Goal: Information Seeking & Learning: Learn about a topic

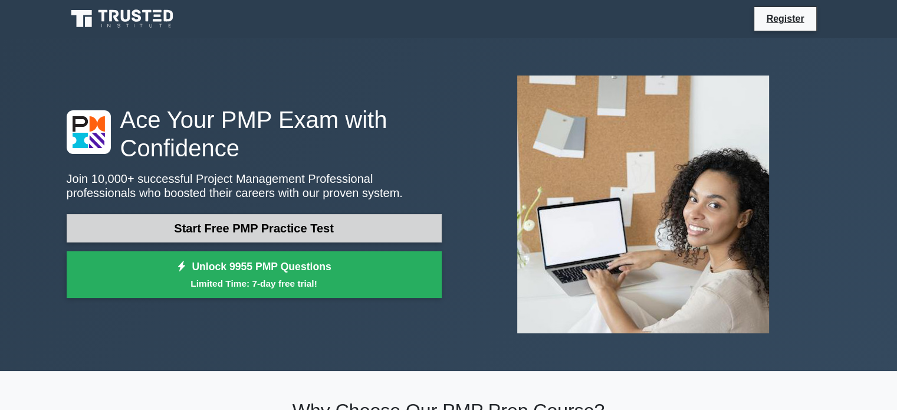
click at [235, 214] on link "Start Free PMP Practice Test" at bounding box center [254, 228] width 375 height 28
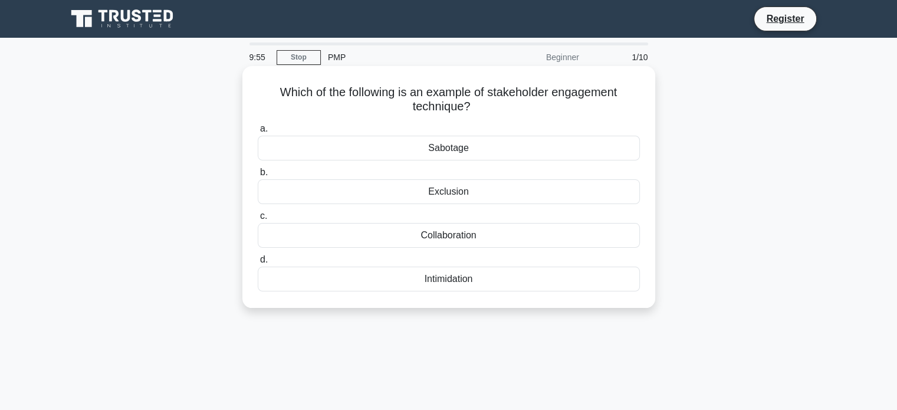
click at [420, 235] on div "Collaboration" at bounding box center [449, 235] width 382 height 25
click at [258, 220] on input "c. Collaboration" at bounding box center [258, 216] width 0 height 8
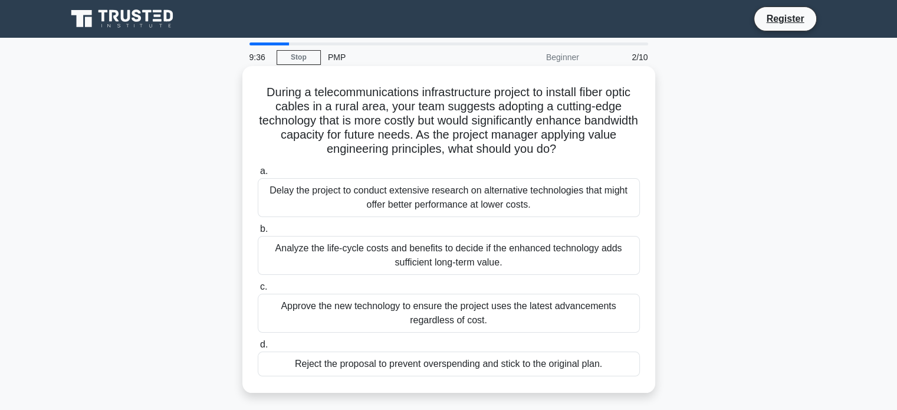
click at [414, 250] on div "Analyze the life-cycle costs and benefits to decide if the enhanced technology …" at bounding box center [449, 255] width 382 height 39
click at [258, 233] on input "b. Analyze the life-cycle costs and benefits to decide if the enhanced technolo…" at bounding box center [258, 229] width 0 height 8
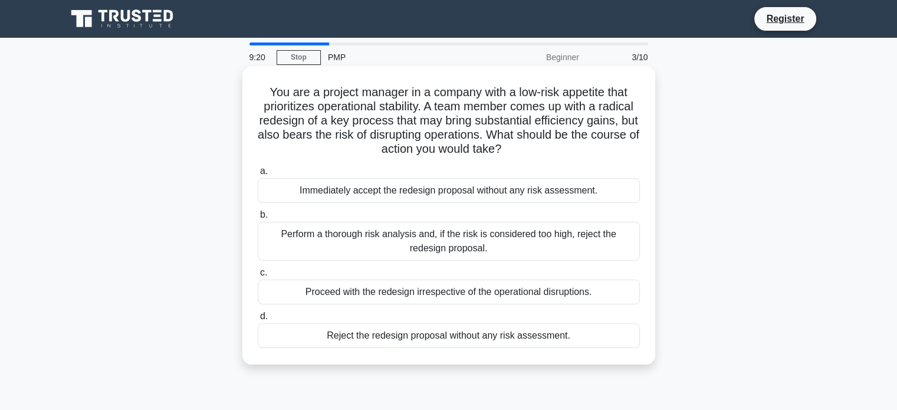
click at [437, 242] on div "Perform a thorough risk analysis and, if the risk is considered too high, rejec…" at bounding box center [449, 241] width 382 height 39
click at [258, 219] on input "b. Perform a thorough risk analysis and, if the risk is considered too high, re…" at bounding box center [258, 215] width 0 height 8
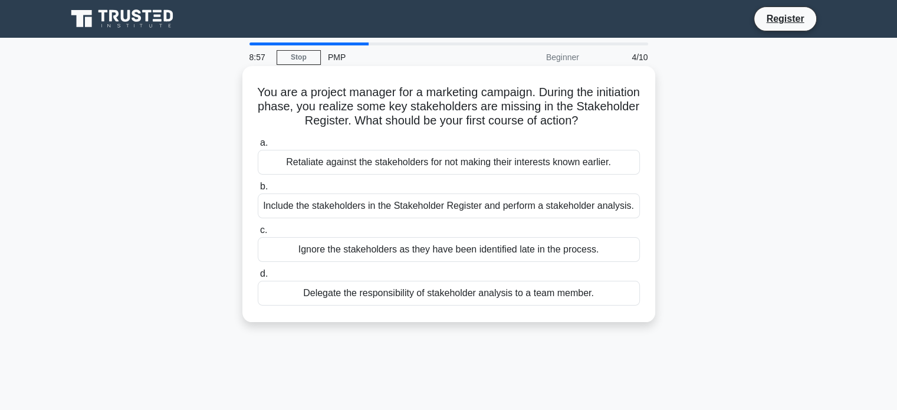
click at [445, 201] on div "Include the stakeholders in the Stakeholder Register and perform a stakeholder …" at bounding box center [449, 206] width 382 height 25
click at [258, 191] on input "b. Include the stakeholders in the Stakeholder Register and perform a stakehold…" at bounding box center [258, 187] width 0 height 8
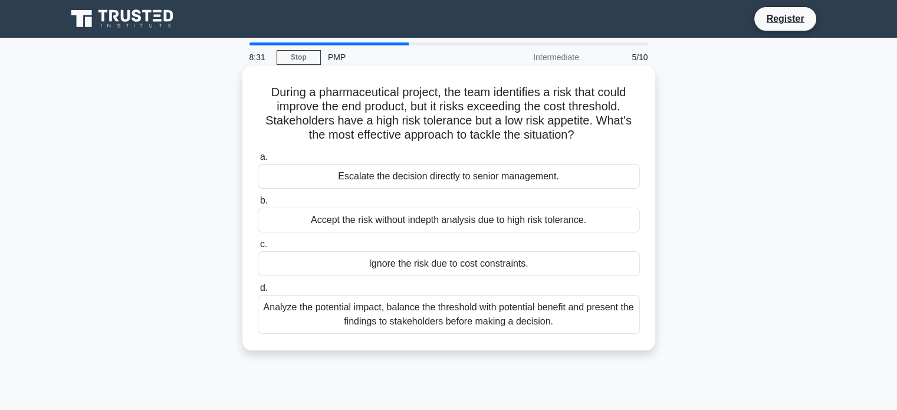
click at [448, 174] on div "Escalate the decision directly to senior management." at bounding box center [449, 176] width 382 height 25
click at [258, 161] on input "a. Escalate the decision directly to senior management." at bounding box center [258, 157] width 0 height 8
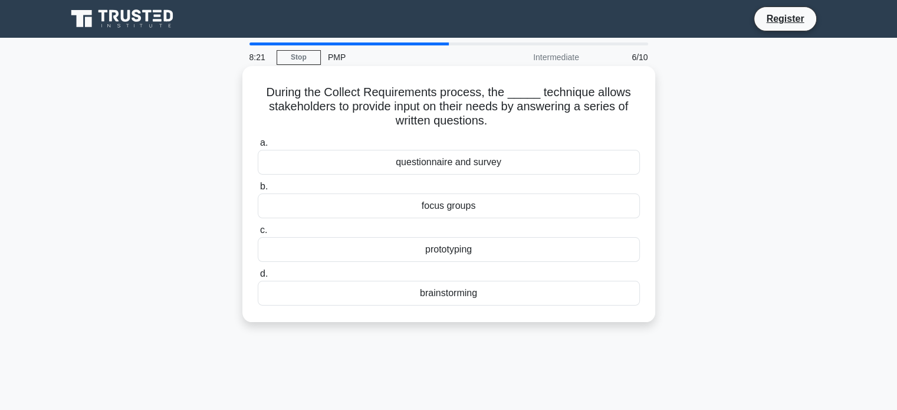
click at [461, 159] on div "questionnaire and survey" at bounding box center [449, 162] width 382 height 25
click at [258, 147] on input "a. questionnaire and survey" at bounding box center [258, 143] width 0 height 8
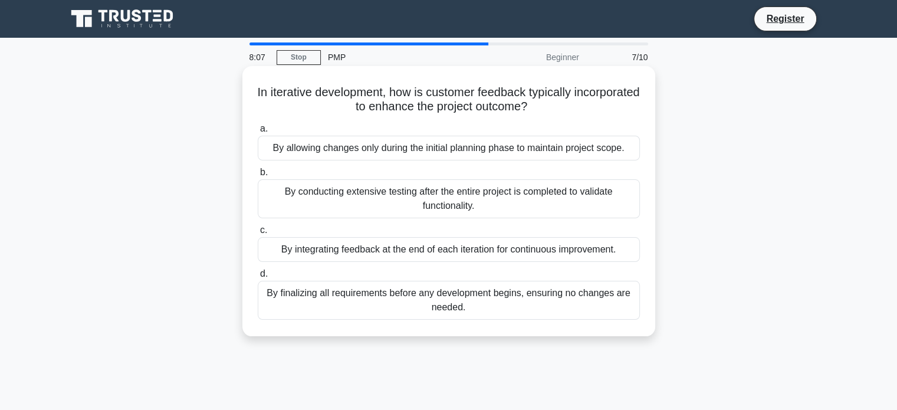
click at [449, 198] on div "By conducting extensive testing after the entire project is completed to valida…" at bounding box center [449, 198] width 382 height 39
click at [258, 176] on input "b. By conducting extensive testing after the entire project is completed to val…" at bounding box center [258, 173] width 0 height 8
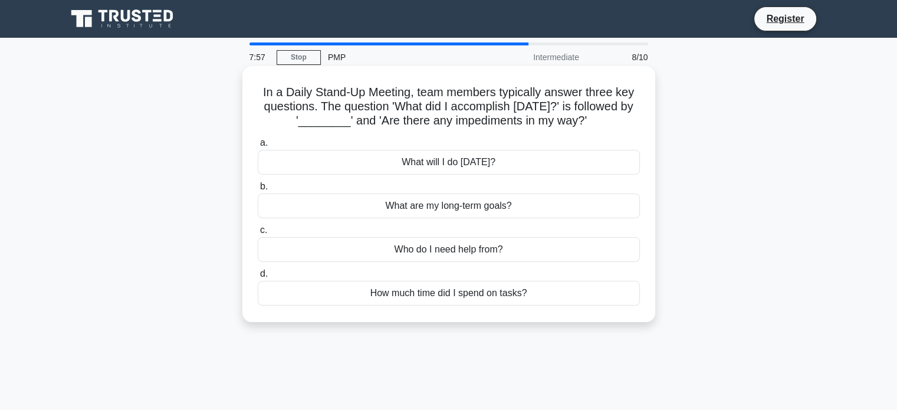
click at [450, 171] on div "What will I do [DATE]?" at bounding box center [449, 162] width 382 height 25
click at [258, 147] on input "a. What will I do [DATE]?" at bounding box center [258, 143] width 0 height 8
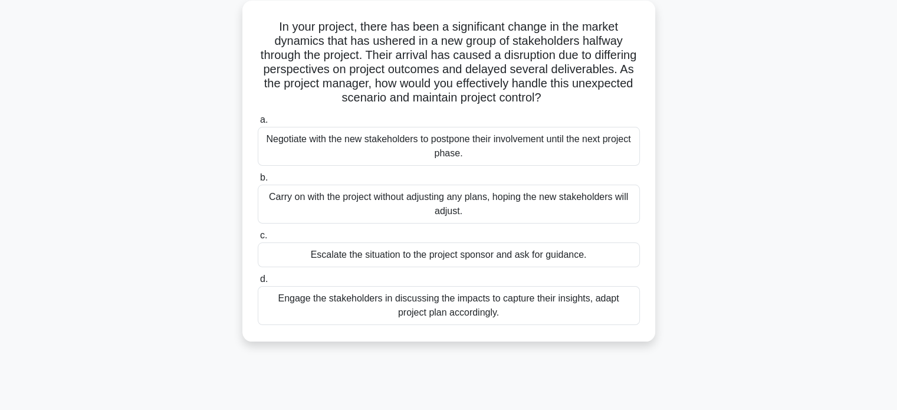
scroll to position [68, 0]
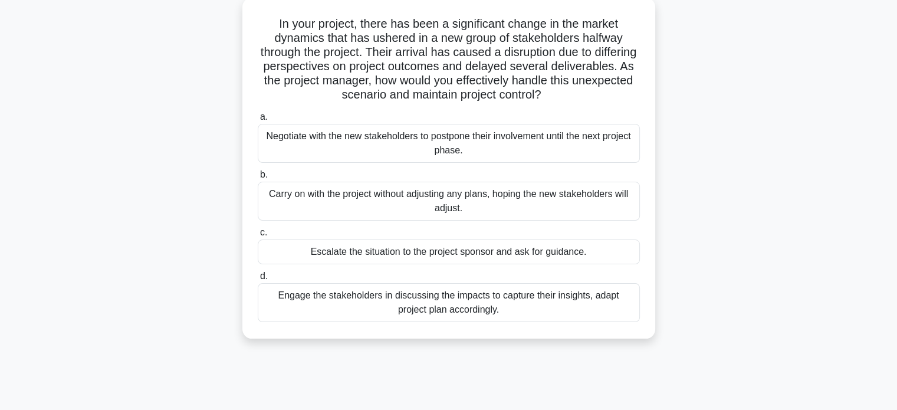
click at [389, 293] on div "Engage the stakeholders in discussing the impacts to capture their insights, ad…" at bounding box center [449, 302] width 382 height 39
click at [258, 280] on input "d. Engage the stakeholders in discussing the impacts to capture their insights,…" at bounding box center [258, 277] width 0 height 8
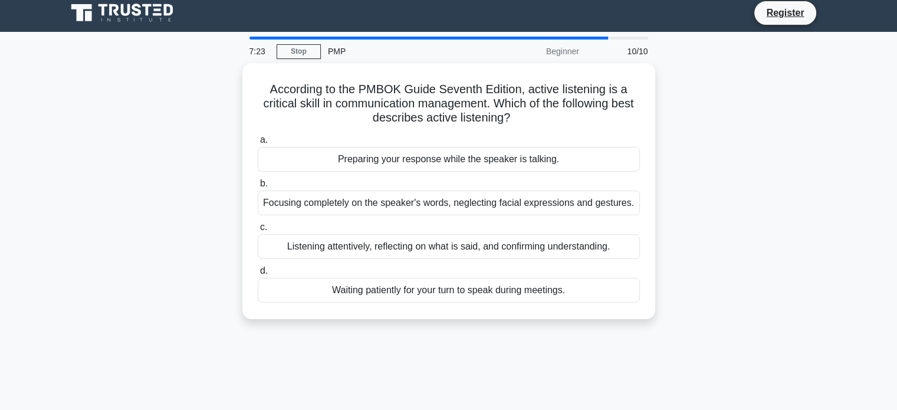
scroll to position [0, 0]
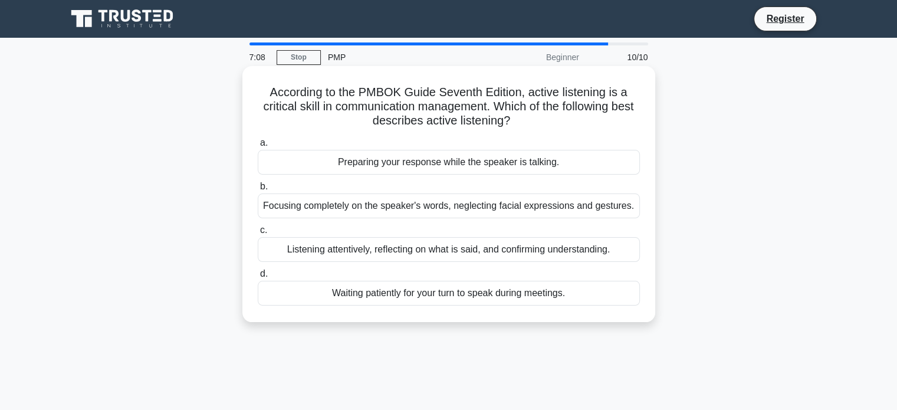
click at [409, 248] on div "Listening attentively, reflecting on what is said, and confirming understanding." at bounding box center [449, 249] width 382 height 25
click at [258, 234] on input "c. Listening attentively, reflecting on what is said, and confirming understand…" at bounding box center [258, 231] width 0 height 8
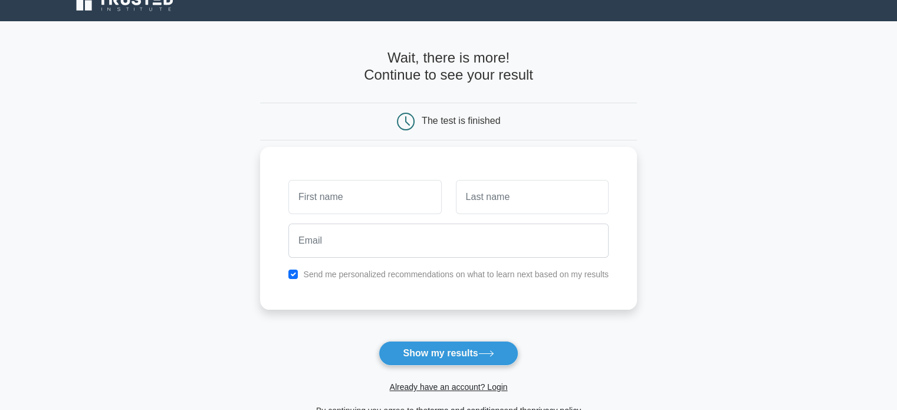
scroll to position [21, 0]
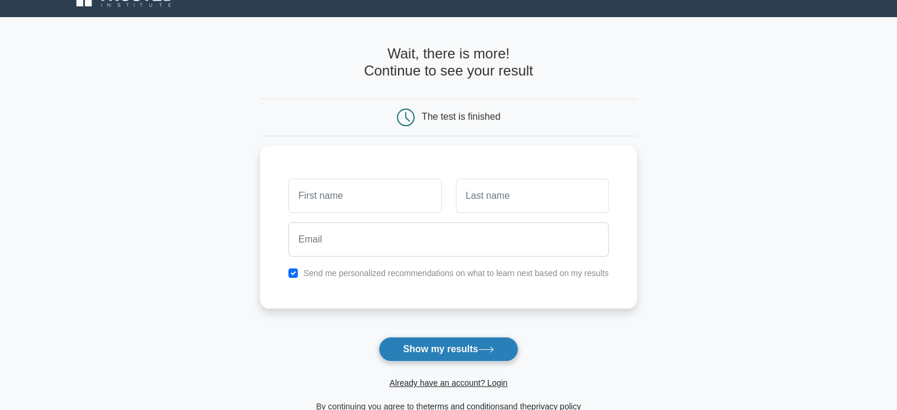
click at [419, 346] on button "Show my results" at bounding box center [448, 349] width 139 height 25
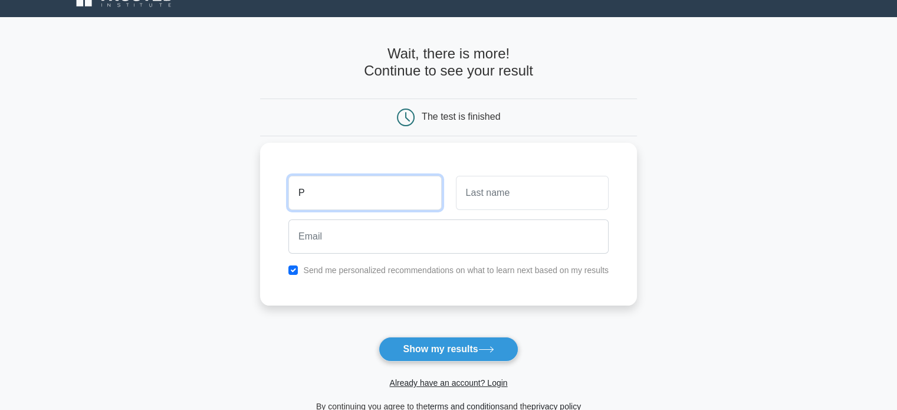
type input "P"
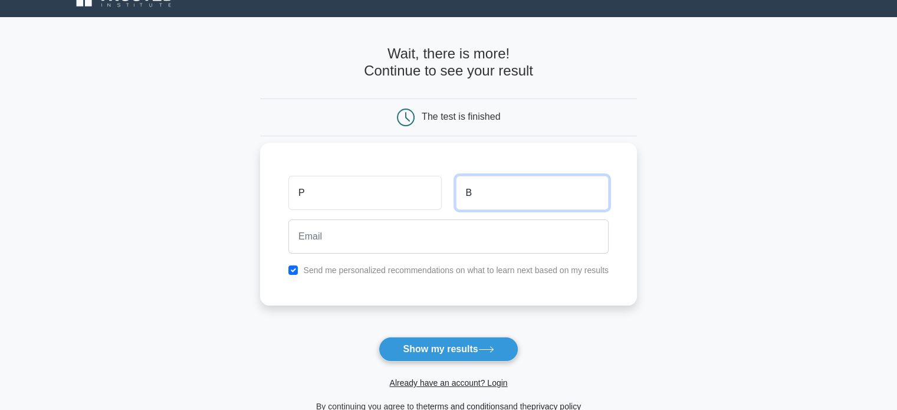
type input "B"
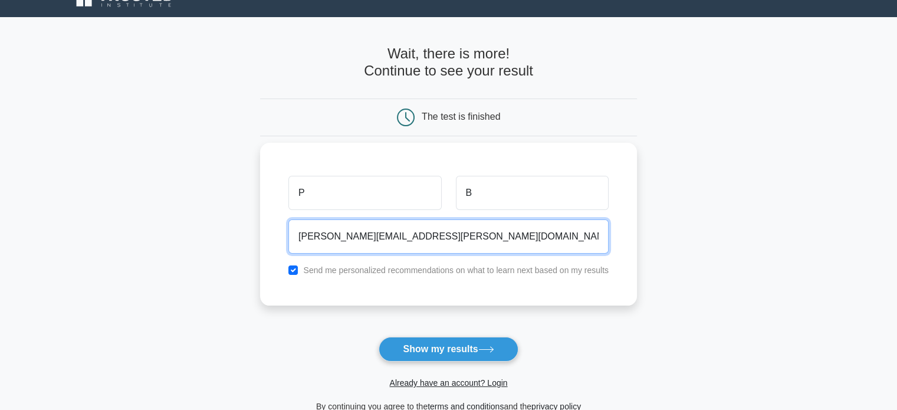
type input "barthwal.parth@gmail.com"
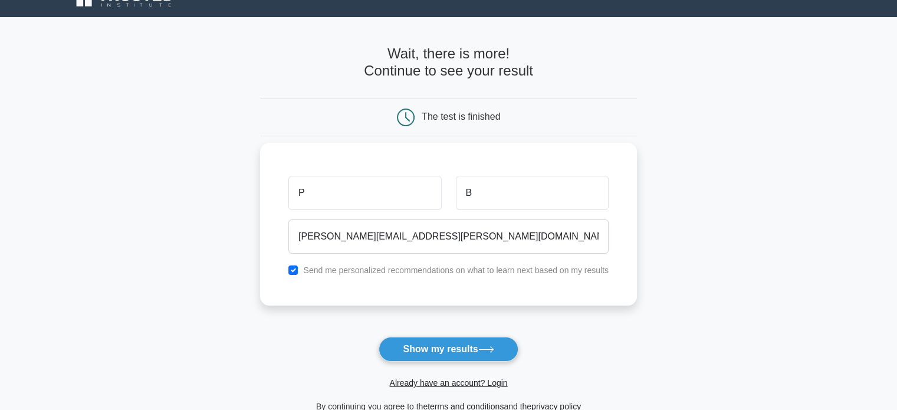
click at [288, 267] on div "Send me personalized recommendations on what to learn next based on my results" at bounding box center [448, 270] width 335 height 14
click at [300, 266] on div "Send me personalized recommendations on what to learn next based on my results" at bounding box center [448, 270] width 335 height 14
click at [299, 267] on div "Send me personalized recommendations on what to learn next based on my results" at bounding box center [448, 270] width 335 height 14
click at [297, 268] on input "checkbox" at bounding box center [293, 269] width 9 height 9
checkbox input "false"
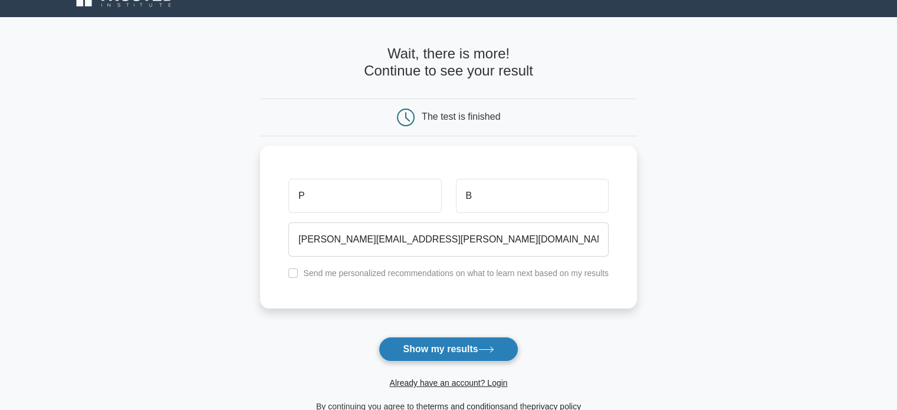
click at [427, 345] on button "Show my results" at bounding box center [448, 349] width 139 height 25
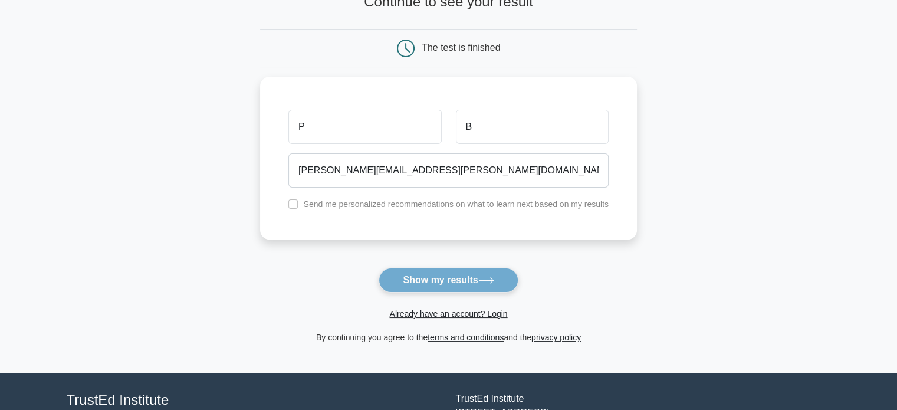
scroll to position [91, 0]
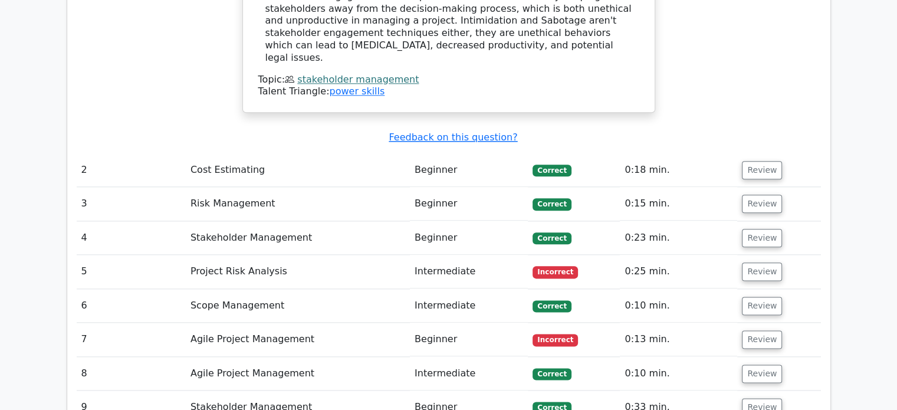
scroll to position [1404, 0]
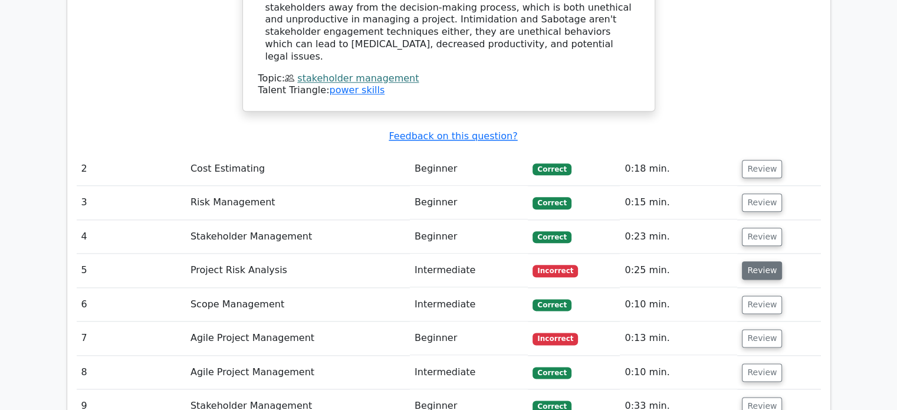
click at [750, 261] on button "Review" at bounding box center [762, 270] width 40 height 18
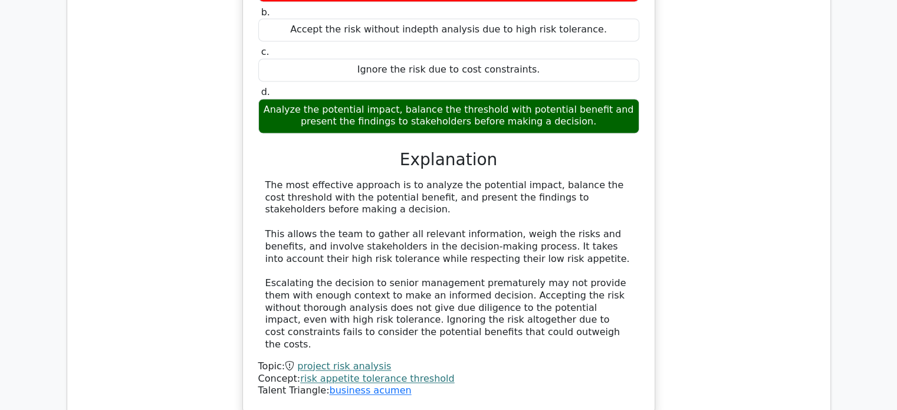
scroll to position [1824, 0]
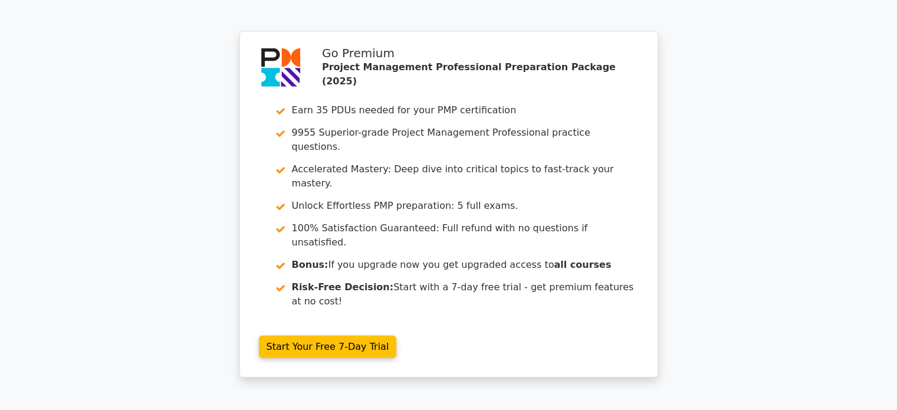
scroll to position [3011, 0]
